Goal: Obtain resource: Obtain resource

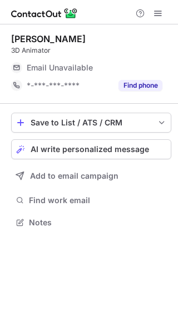
scroll to position [6, 6]
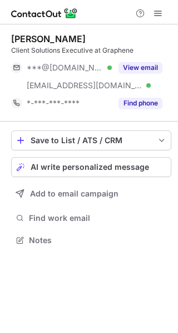
scroll to position [232, 178]
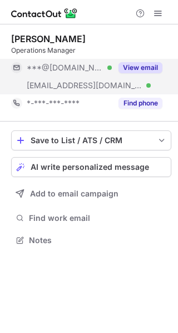
click at [99, 82] on span "***@hra-recruitment.co.uk" at bounding box center [85, 86] width 116 height 10
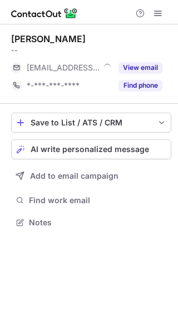
scroll to position [6, 6]
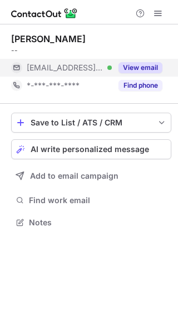
click at [127, 68] on button "View email" at bounding box center [140, 67] width 44 height 11
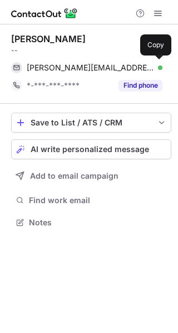
click at [127, 68] on div "alex@leadchoice.co.uk Verified" at bounding box center [95, 68] width 136 height 10
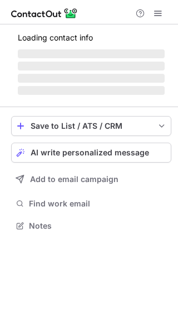
scroll to position [6, 6]
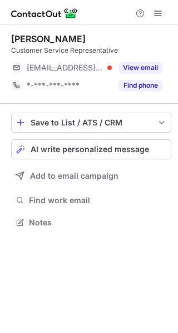
click at [96, 71] on span "[EMAIL_ADDRESS][DOMAIN_NAME]" at bounding box center [65, 68] width 77 height 10
click at [96, 71] on span "[EMAIL_ADDRESS][DOMAIN_NAME]" at bounding box center [90, 68] width 127 height 10
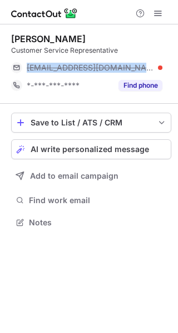
click at [96, 71] on span "nia@innospec.com" at bounding box center [90, 68] width 127 height 10
copy span "nia@innospec.com"
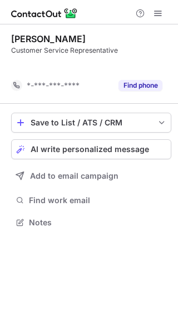
scroll to position [197, 178]
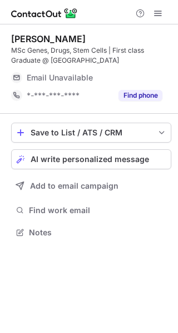
scroll to position [224, 178]
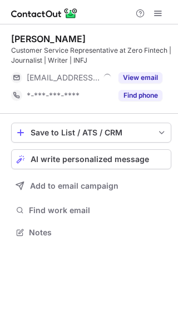
scroll to position [224, 178]
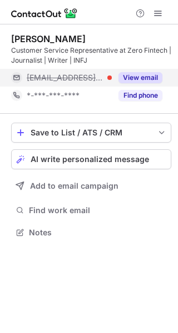
click at [98, 77] on span "[EMAIL_ADDRESS][DOMAIN_NAME]" at bounding box center [65, 78] width 77 height 10
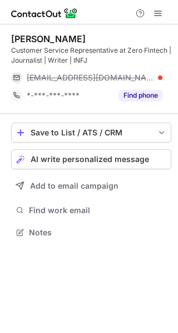
click at [98, 77] on span "iestyn@emmdesigngraphique.fr" at bounding box center [90, 78] width 127 height 10
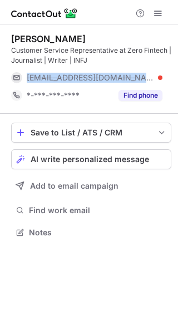
click at [98, 77] on span "iestyn@emmdesigngraphique.fr" at bounding box center [90, 78] width 127 height 10
copy span "iestyn@emmdesigngraphique.fr"
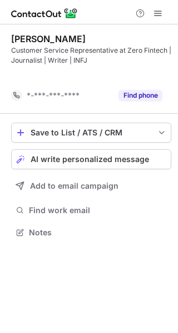
scroll to position [207, 178]
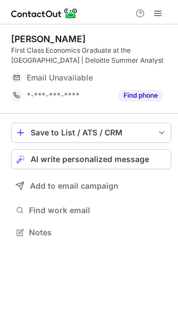
scroll to position [224, 178]
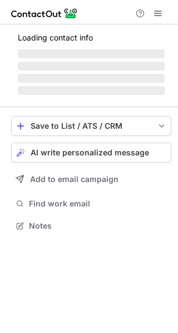
scroll to position [224, 178]
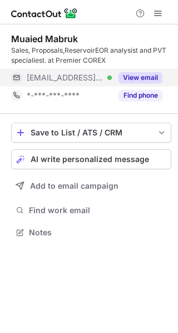
click at [95, 74] on span "***@murzuqoilservices.co.uk" at bounding box center [65, 78] width 77 height 10
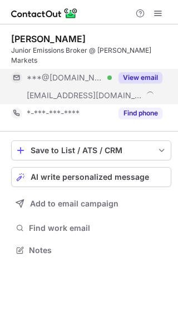
scroll to position [232, 178]
click at [94, 91] on span "***@griffinmarkets.com" at bounding box center [85, 96] width 116 height 10
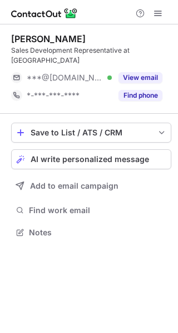
scroll to position [6, 6]
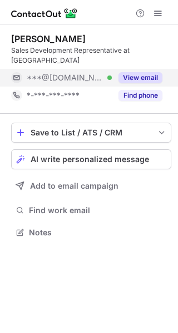
click at [73, 73] on span "***@gmail.com" at bounding box center [65, 78] width 77 height 10
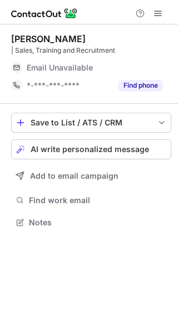
scroll to position [6, 6]
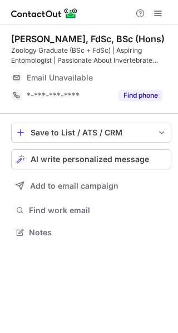
scroll to position [224, 178]
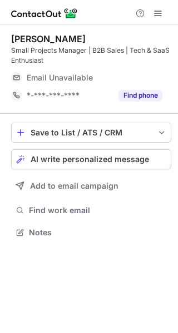
scroll to position [224, 178]
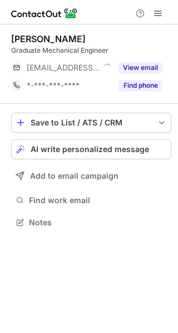
scroll to position [6, 6]
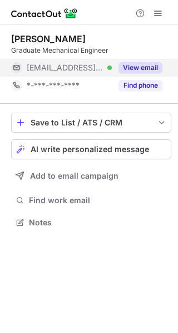
click at [102, 68] on span "[EMAIL_ADDRESS][DOMAIN_NAME]" at bounding box center [65, 68] width 77 height 10
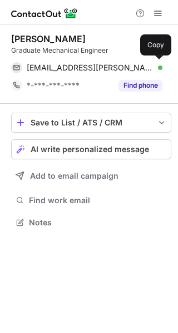
click at [102, 68] on span "aidan.fletcher@edrmedeso.com" at bounding box center [90, 68] width 127 height 10
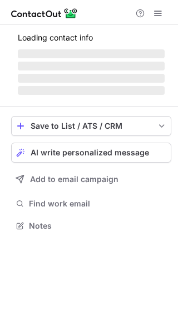
scroll to position [224, 178]
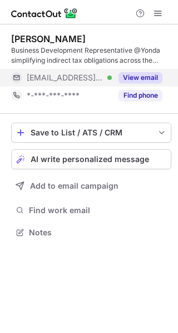
click at [102, 81] on div "***@yondatax.com Verified" at bounding box center [69, 78] width 85 height 10
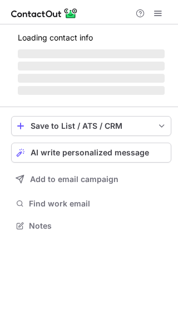
scroll to position [6, 6]
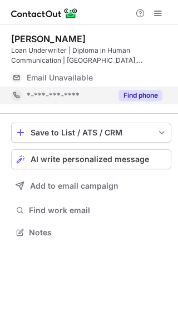
scroll to position [224, 178]
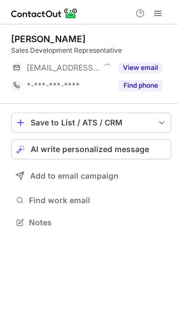
scroll to position [6, 6]
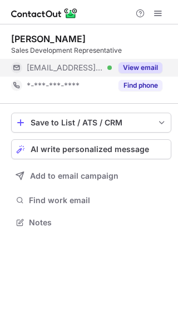
click at [109, 64] on div "***@sourcewhale.com Verified" at bounding box center [69, 68] width 85 height 10
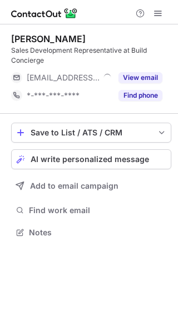
scroll to position [224, 178]
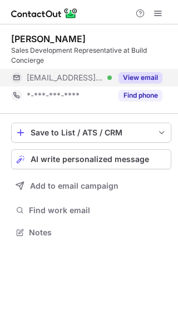
click at [90, 74] on span "[EMAIL_ADDRESS][DOMAIN_NAME]" at bounding box center [65, 78] width 77 height 10
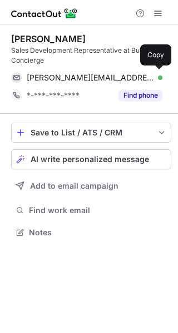
click at [90, 74] on span "[PERSON_NAME][EMAIL_ADDRESS][PERSON_NAME][DOMAIN_NAME]" at bounding box center [90, 78] width 127 height 10
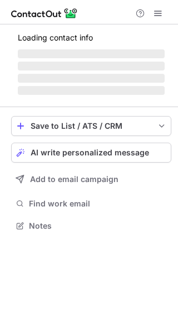
scroll to position [219, 178]
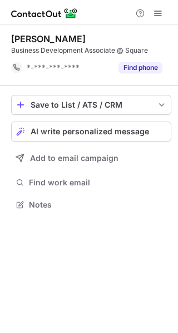
scroll to position [197, 178]
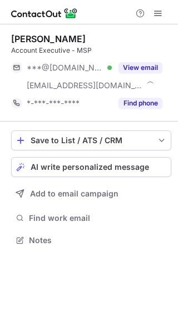
scroll to position [232, 178]
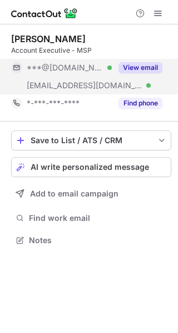
click at [79, 86] on span "***@opustech.co.uk" at bounding box center [85, 86] width 116 height 10
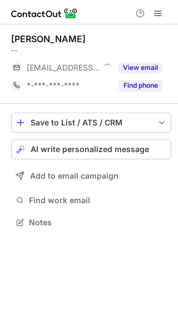
scroll to position [6, 6]
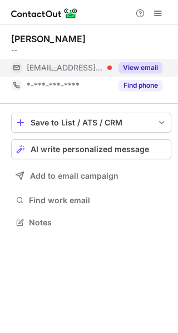
click at [115, 67] on div "View email" at bounding box center [137, 68] width 51 height 18
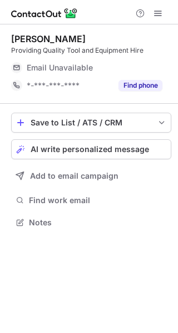
scroll to position [6, 6]
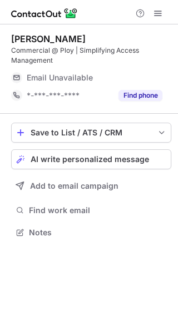
scroll to position [224, 178]
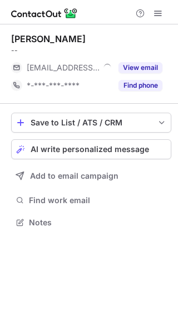
scroll to position [6, 6]
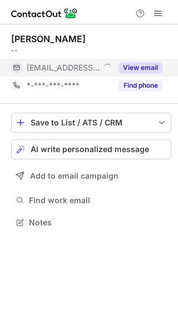
click at [78, 68] on span "[EMAIL_ADDRESS][DOMAIN_NAME]" at bounding box center [63, 68] width 73 height 10
